Goal: Information Seeking & Learning: Understand process/instructions

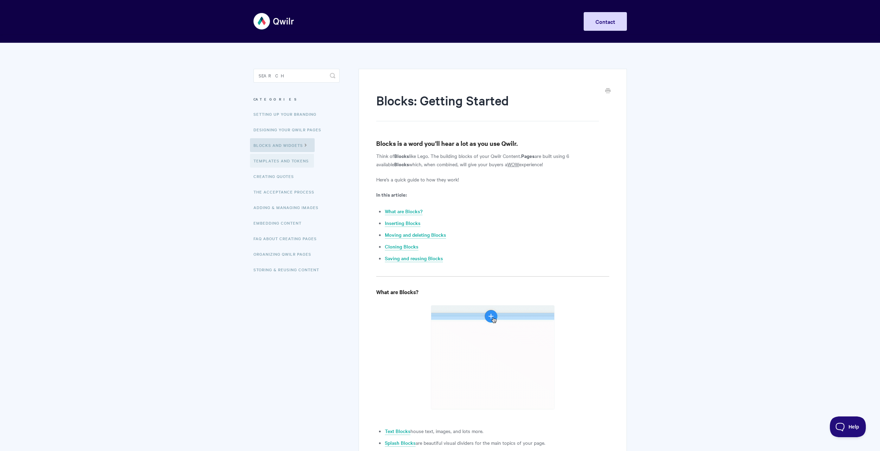
click at [287, 160] on link "Templates and Tokens" at bounding box center [282, 161] width 64 height 14
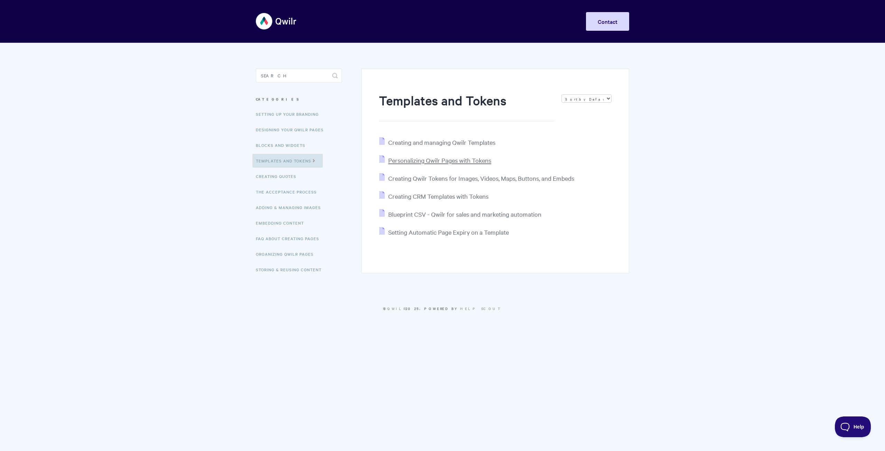
drag, startPoint x: 497, startPoint y: 143, endPoint x: 456, endPoint y: 162, distance: 45.2
click at [494, 141] on span "Creating and managing Qwilr Templates" at bounding box center [441, 142] width 107 height 8
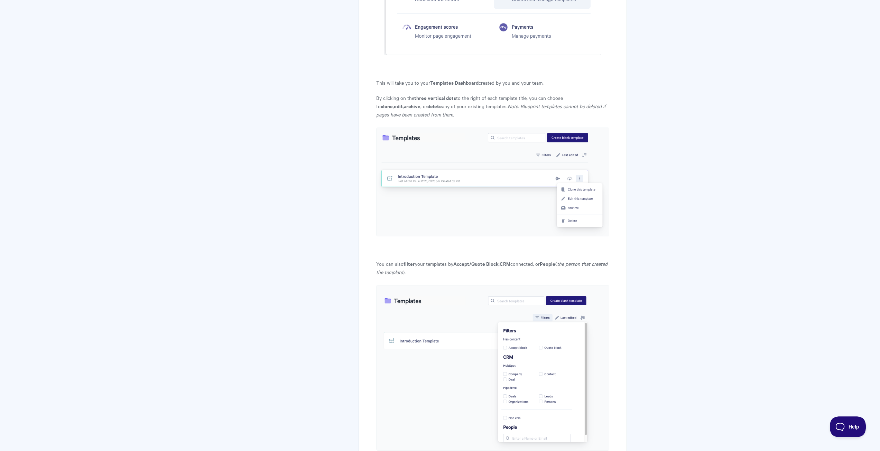
scroll to position [913, 0]
